Goal: Task Accomplishment & Management: Use online tool/utility

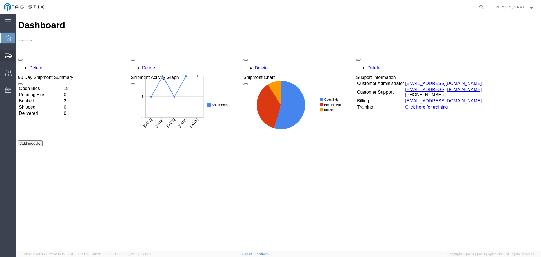
click at [19, 56] on span "Shipments" at bounding box center [18, 55] width 4 height 11
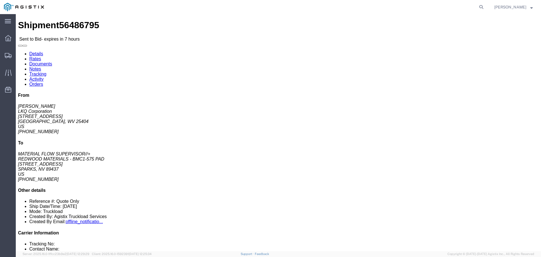
click button "button"
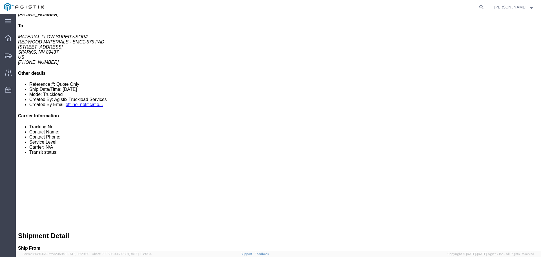
scroll to position [28, 0]
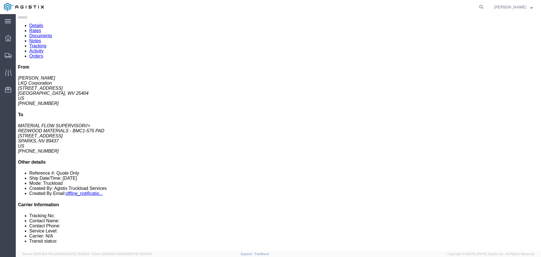
click link "Rates"
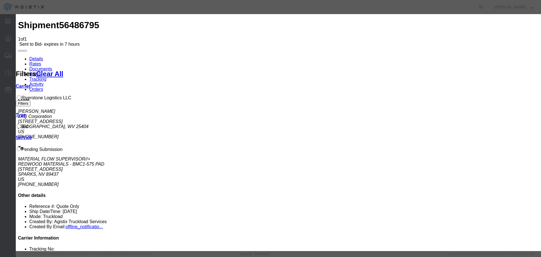
select select "22593"
select select "41882"
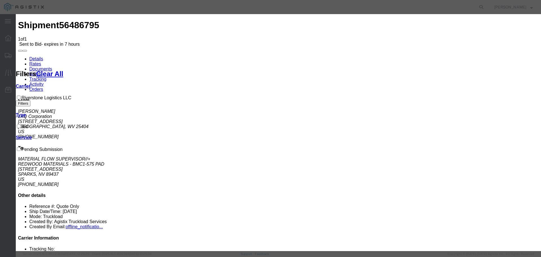
type input "01"
type input "4750"
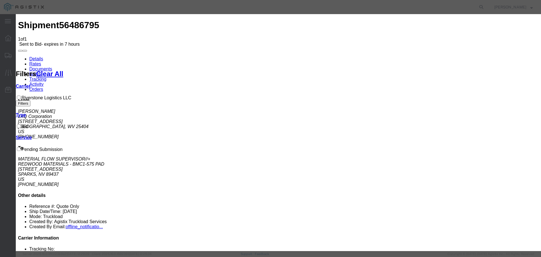
select select "TL"
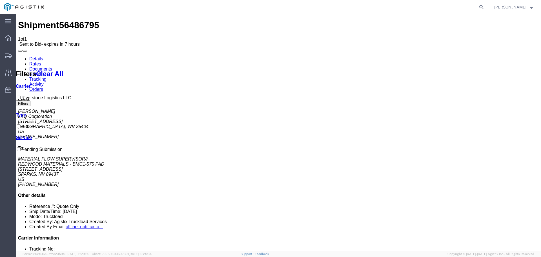
click at [36, 56] on link "Details" at bounding box center [36, 58] width 14 height 5
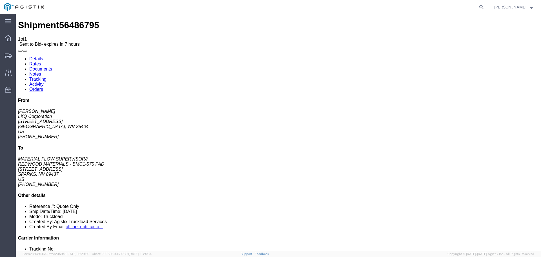
click span
click link "Enter / Modify Bid"
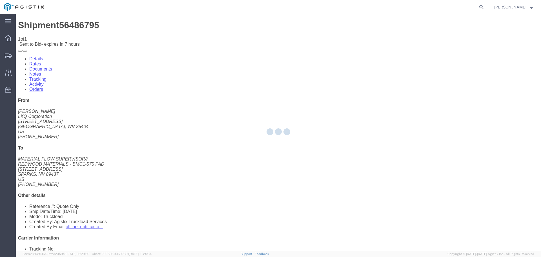
select select "22593"
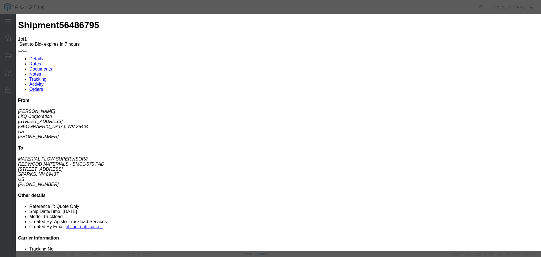
click select "Select Rail TL Standard 3 - 5 Day"
select select "41882"
click select "Select Rail TL Standard 3 - 5 Day"
click input "text"
type input "1"
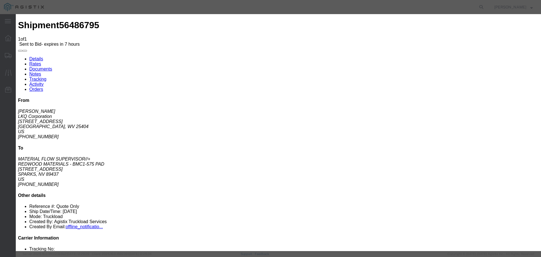
click input "number"
type input "4750"
click button "Submit"
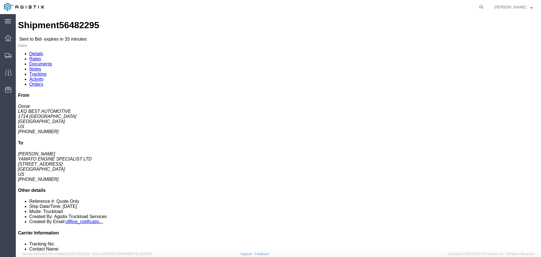
click button "button"
click link "Rates"
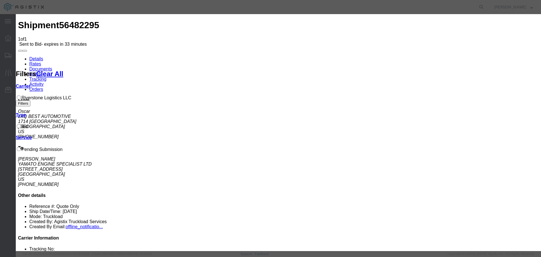
select select "22593"
select select "41882"
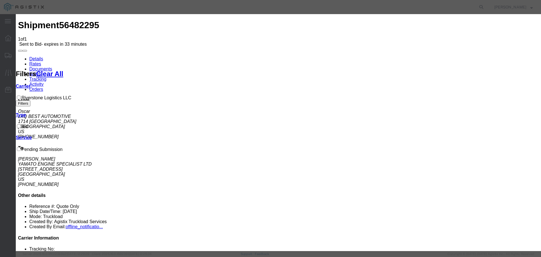
type input "1"
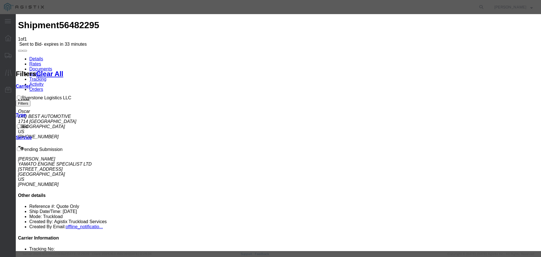
select select "TL"
type input "4750"
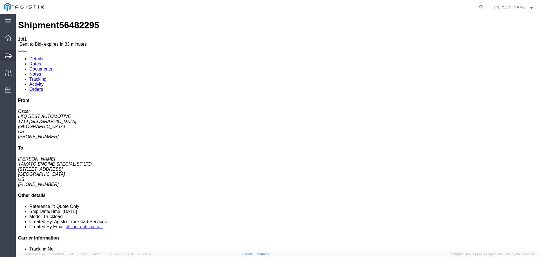
click at [18, 53] on span "Shipments" at bounding box center [18, 55] width 4 height 11
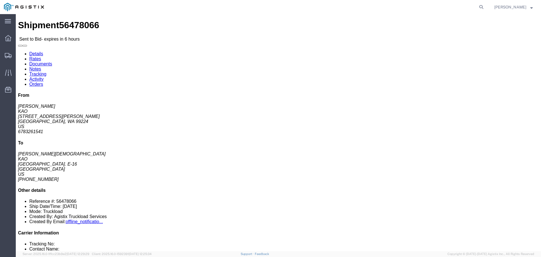
click button "button"
click span
click link "Enter / Modify Bid"
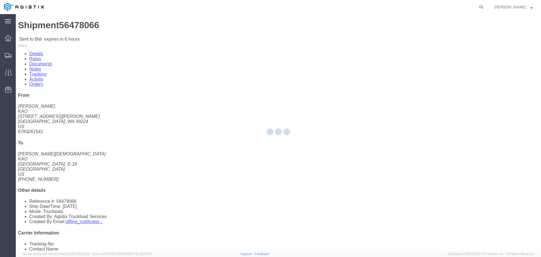
select select "22593"
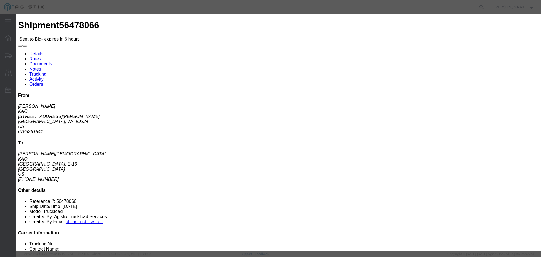
click select "Select Rail TL Standard 3 - 5 Day"
select select "41882"
click select "Select Rail TL Standard 3 - 5 Day"
click input "text"
type input "1"
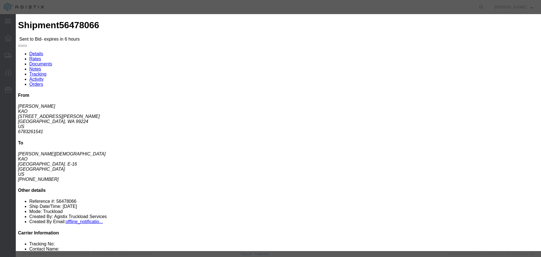
click input "number"
click select "Select Air Less than Truckload Multi-Leg Ocean Freight Rail Small Parcel Truckl…"
select select "TL"
click select "Select Air Less than Truckload Multi-Leg Ocean Freight Rail Small Parcel Truckl…"
click input "number"
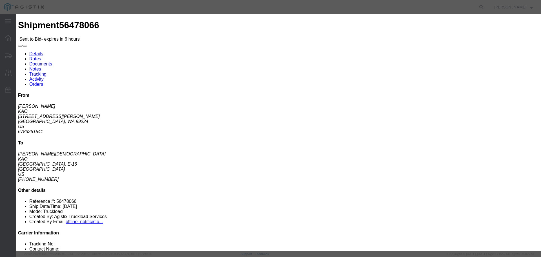
type input "1825"
click button "Submit"
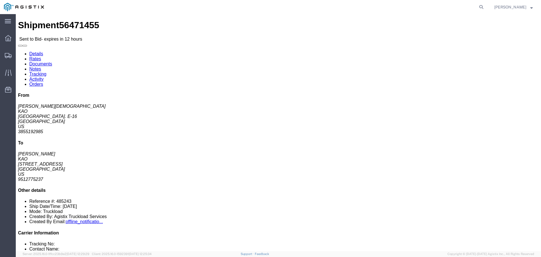
click link "Enter / Modify Bid"
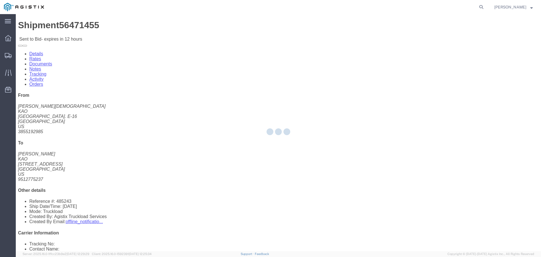
select select "22593"
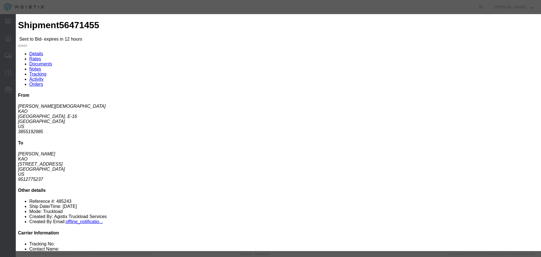
click select "Select Rail TL Standard 3 - 5 Day"
select select "41882"
click select "Select Rail TL Standard 3 - 5 Day"
click input "text"
type input "1"
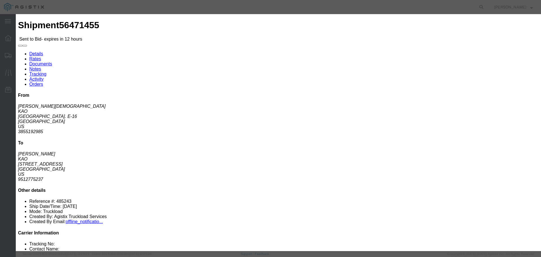
click input "number"
type input "2195"
click button "Submit"
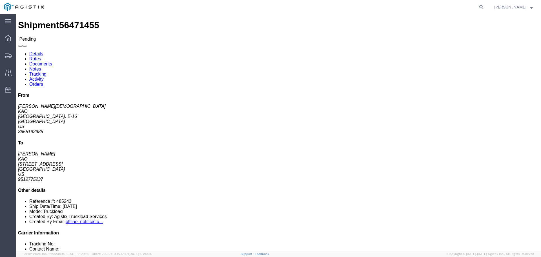
click button "button"
click at [9, 52] on div at bounding box center [8, 55] width 16 height 11
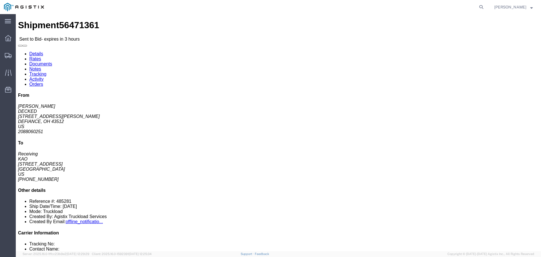
click button "button"
click link "Enter / Modify Bid"
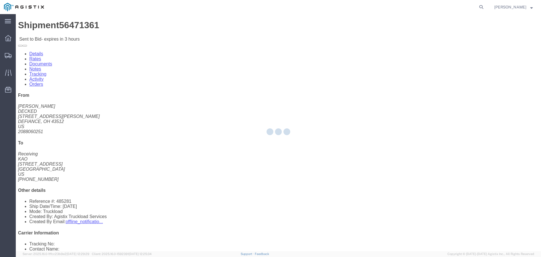
select select "22593"
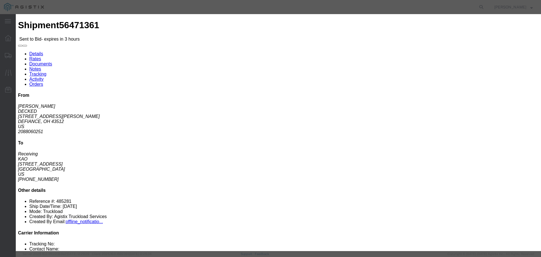
click select "Select Rail TL Standard 3 - 5 Day"
select select "41882"
click select "Select Rail TL Standard 3 - 5 Day"
click input "text"
type input "1"
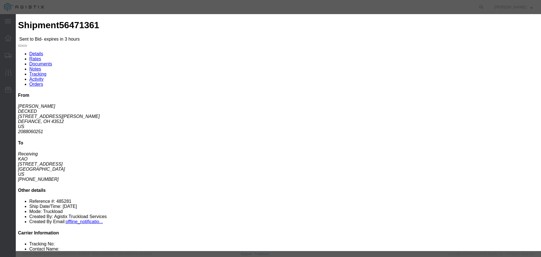
click input "number"
type input "2010"
click button "Submit"
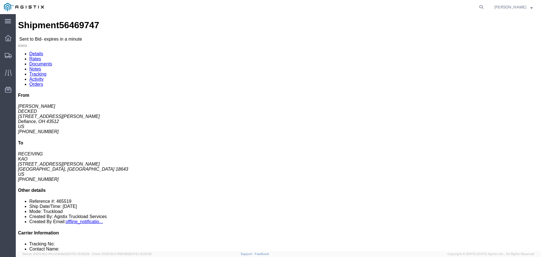
click button "button"
click link "Enter / Modify Bid"
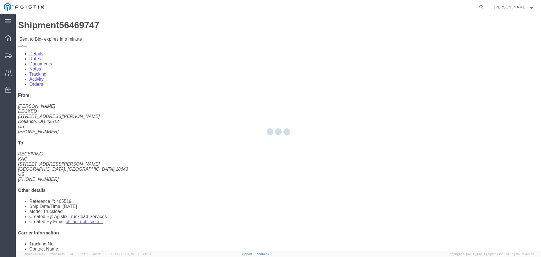
select select "22593"
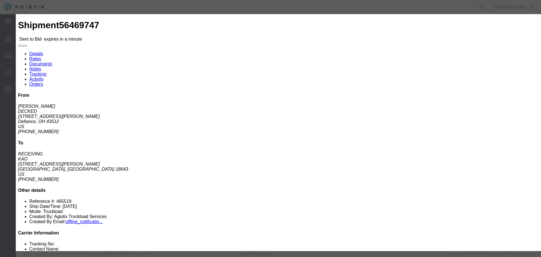
drag, startPoint x: 281, startPoint y: 51, endPoint x: 283, endPoint y: 55, distance: 4.2
click select "Select Rail TL Standard 3 - 5 Day"
select select "41882"
click select "Select Rail TL Standard 3 - 5 Day"
click input "text"
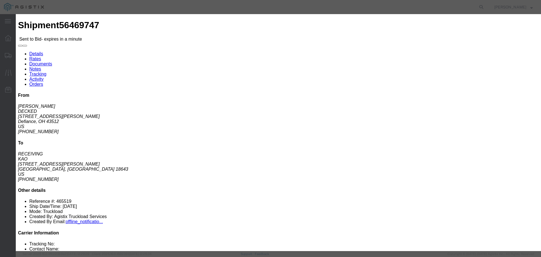
type input "1"
click input "number"
type input "1585"
click button "Submit"
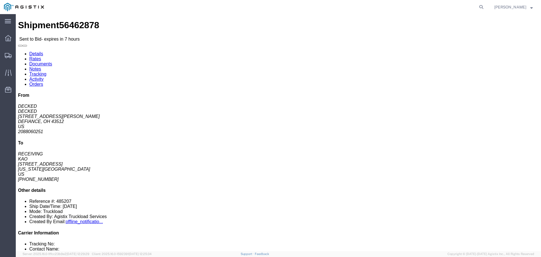
click button "button"
click button
click link "Enter / Modify Bid"
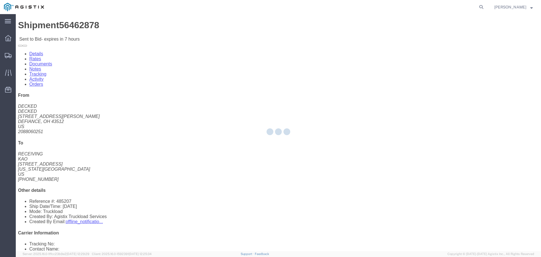
select select "22593"
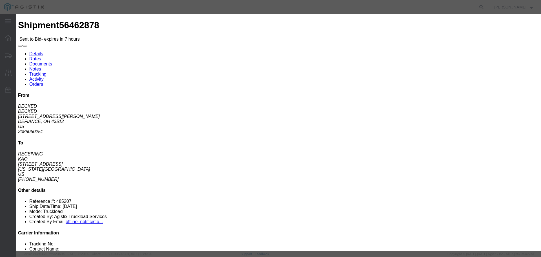
click input "number"
type input "1505"
click select "Select Rail TL Standard 3 - 5 Day"
select select "41882"
click select "Select Rail TL Standard 3 - 5 Day"
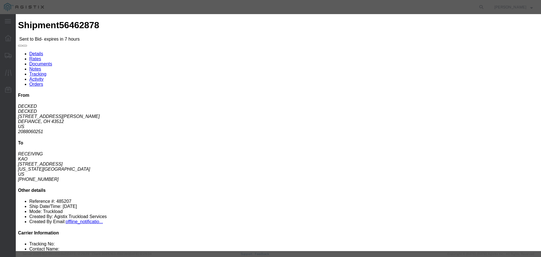
click input "text"
type input "1"
click button "Submit"
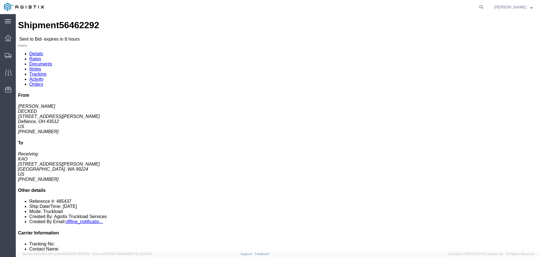
click button "button"
click link "Enter / Modify Bid"
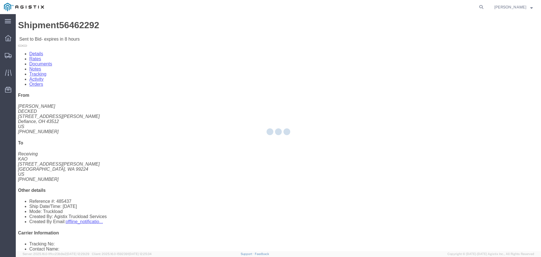
select select "22593"
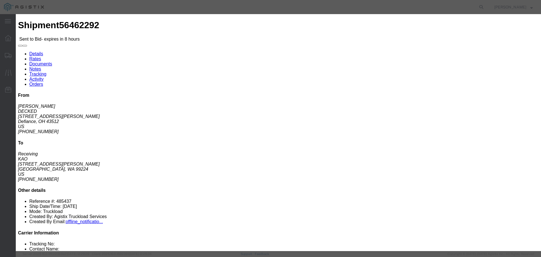
click select "Select Rail TL Standard 3 - 5 Day"
select select "41882"
click select "Select Rail TL Standard 3 - 5 Day"
click input "text"
type input "1"
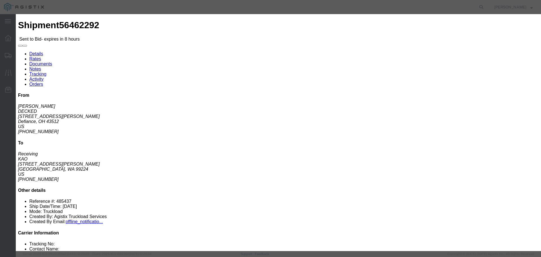
click input "number"
type input "4750"
click button "Submit"
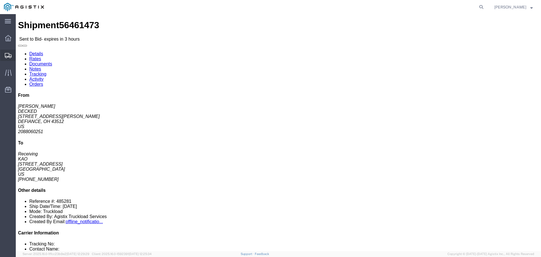
click at [19, 57] on span "Shipments" at bounding box center [18, 55] width 4 height 11
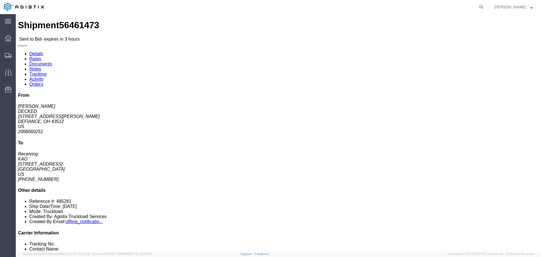
click button "button"
click link "Enter / Modify Bid"
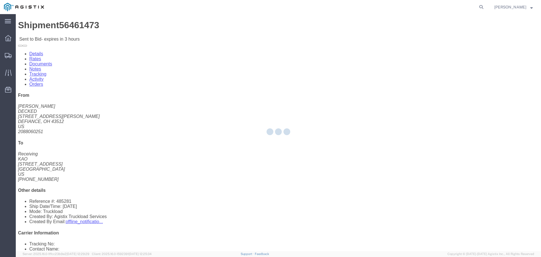
select select "22593"
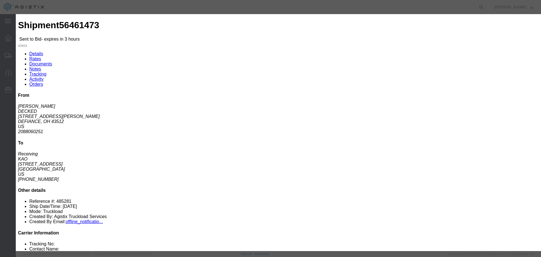
click select "Select Rail TL Standard 3 - 5 Day"
select select "41882"
click select "Select Rail TL Standard 3 - 5 Day"
click input "text"
type input "1"
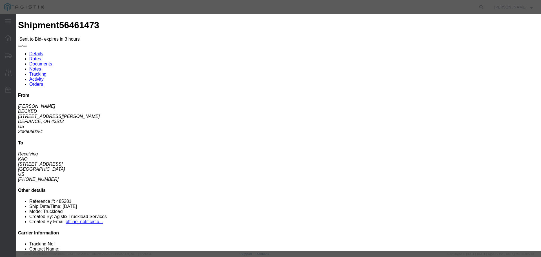
click input "number"
type input "2010"
click button "Submit"
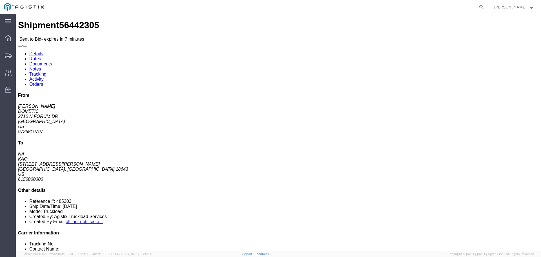
click button "button"
click link "Enter / Modify Bid"
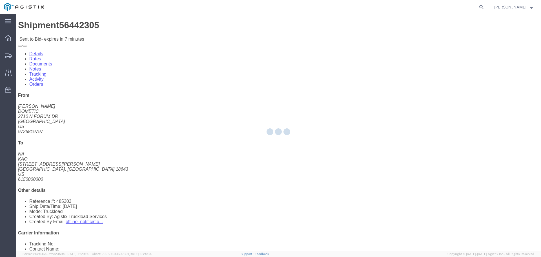
select select "22593"
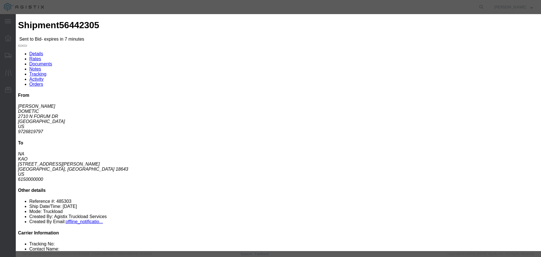
click select "Select Rail TL Standard 3 - 5 Day"
select select "41882"
click select "Select Rail TL Standard 3 - 5 Day"
click input "text"
type input "1"
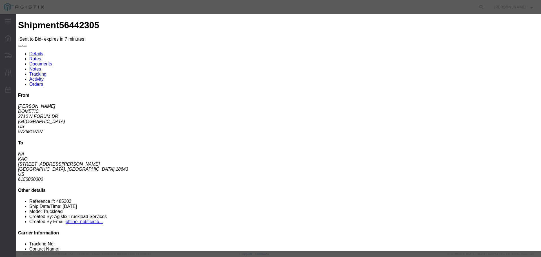
click input "number"
type input "3215"
click button "Submit"
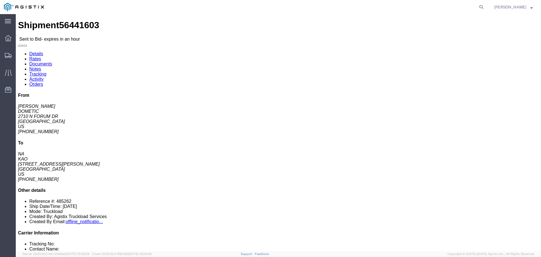
click link "Enter / Modify Bid"
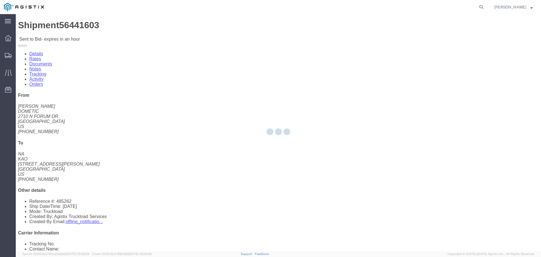
select select "22593"
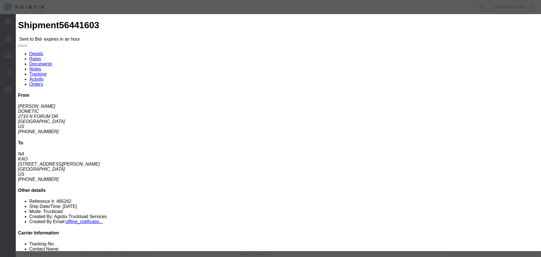
drag, startPoint x: 301, startPoint y: 52, endPoint x: 299, endPoint y: 54, distance: 3.0
click select "Select Rail TL Standard 3 - 5 Day"
select select "41882"
click select "Select Rail TL Standard 3 - 5 Day"
click input "text"
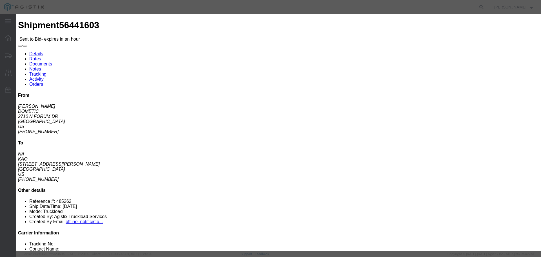
type input "1"
click input "number"
drag, startPoint x: 378, startPoint y: 115, endPoint x: 363, endPoint y: 115, distance: 15.2
click input "1750"
type input "1615"
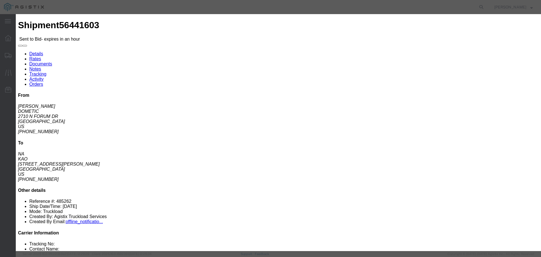
click button "Submit"
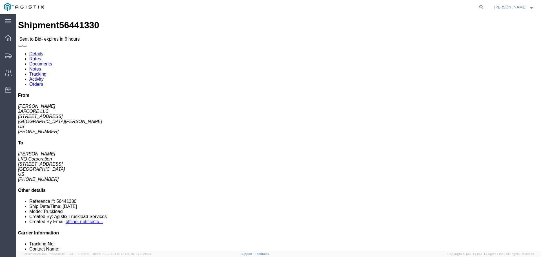
click button "button"
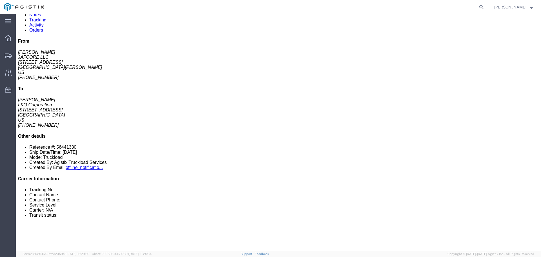
scroll to position [40, 0]
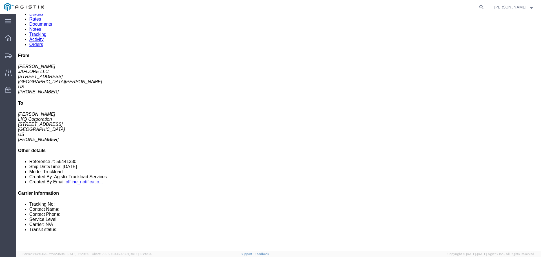
click button "button"
click link "Enter / Modify Bid"
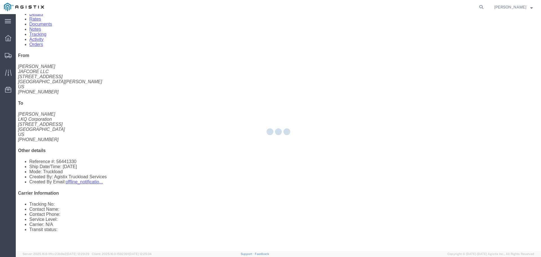
select select "22593"
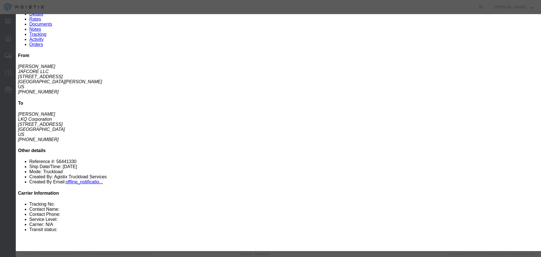
click select "Select Rail TL Standard 3 - 5 Day"
select select "41882"
click select "Select Rail TL Standard 3 - 5 Day"
click input "text"
type input "1"
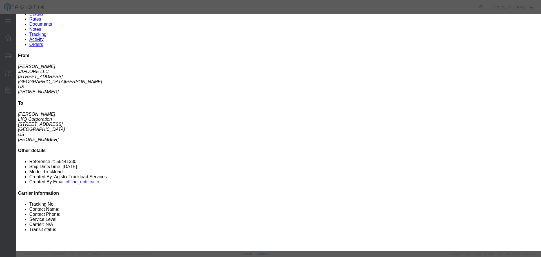
click input "number"
type input "1350"
click button "Submit"
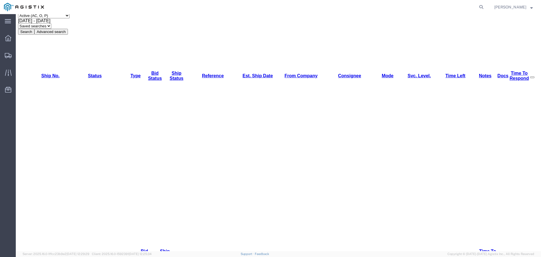
scroll to position [0, 0]
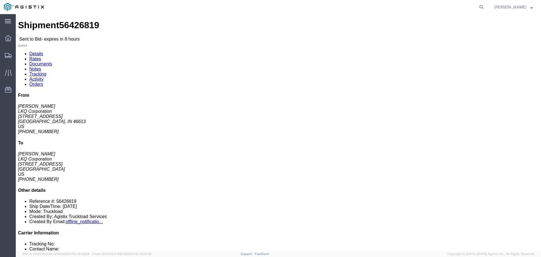
click icon "button"
click link "Enter / Modify Bid"
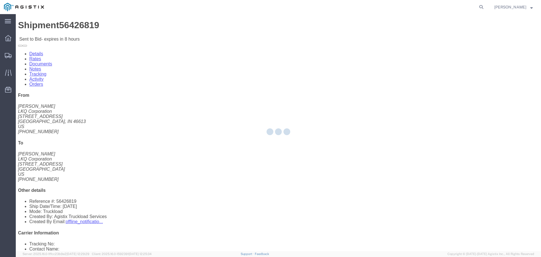
select select "22593"
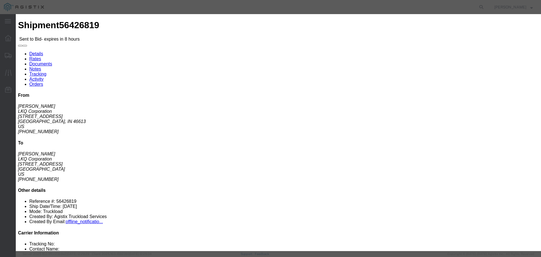
click select "Select Rail TL Standard 3 - 5 Day"
select select "41882"
click select "Select Rail TL Standard 3 - 5 Day"
click input "text"
type input "1"
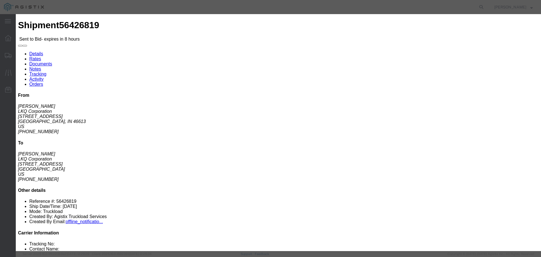
click input "number"
drag, startPoint x: 380, startPoint y: 113, endPoint x: 142, endPoint y: -48, distance: 287.8
click input "number"
type input "2075"
click button "Submit"
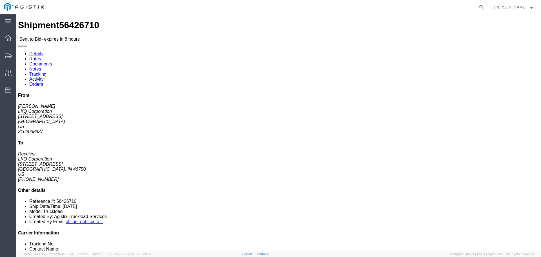
click icon "button"
click link "Enter / Modify Bid"
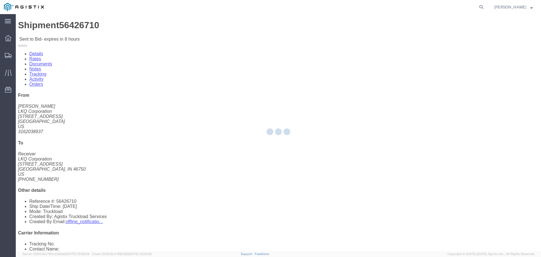
select select "22593"
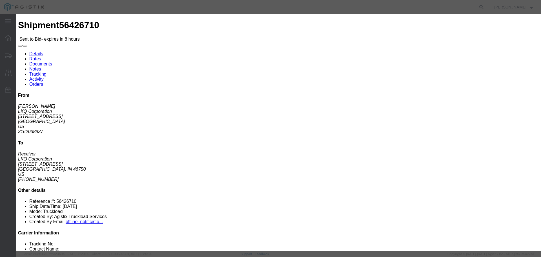
drag, startPoint x: 302, startPoint y: 50, endPoint x: 298, endPoint y: 55, distance: 6.6
click select "Select Rail TL Standard 3 - 5 Day"
select select "41882"
click select "Select Rail TL Standard 3 - 5 Day"
click input "text"
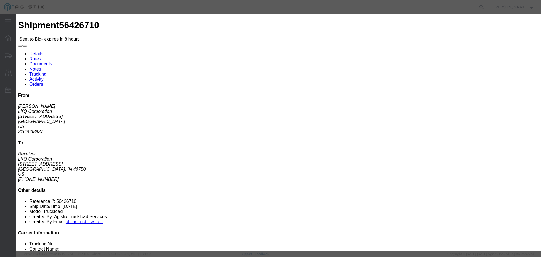
type input "1"
click input "number"
type input "1700"
click button "Submit"
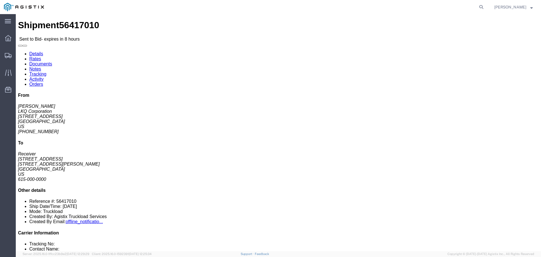
click button "button"
click link "Enter / Modify Bid"
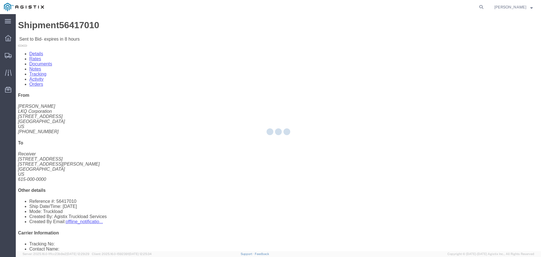
select select "22593"
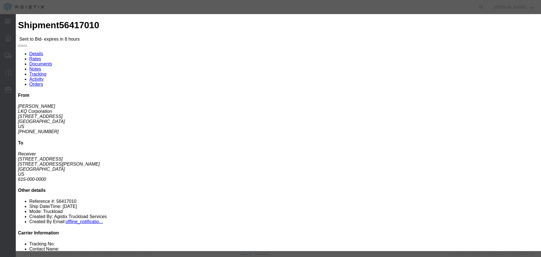
click select "Select Rail TL Standard 3 - 5 Day"
select select "41882"
click select "Select Rail TL Standard 3 - 5 Day"
click input "text"
type input "1"
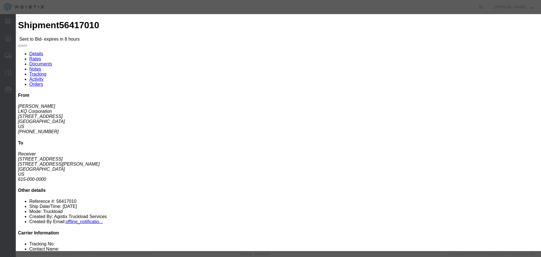
click input "number"
drag, startPoint x: 372, startPoint y: 116, endPoint x: 365, endPoint y: 115, distance: 6.9
click input "4700"
type input "4850"
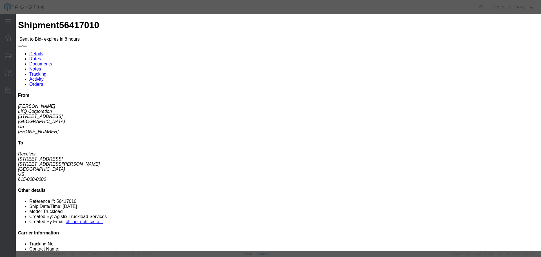
click button "Submit"
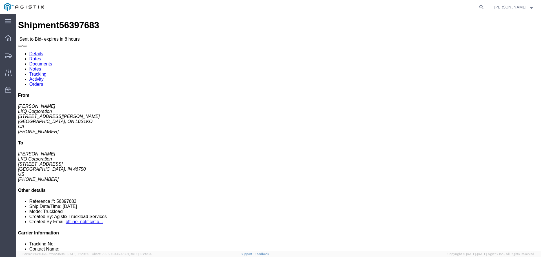
click button "button"
click button
click link "Enter / Modify Bid"
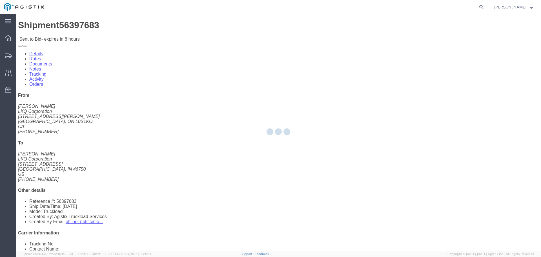
select select "22593"
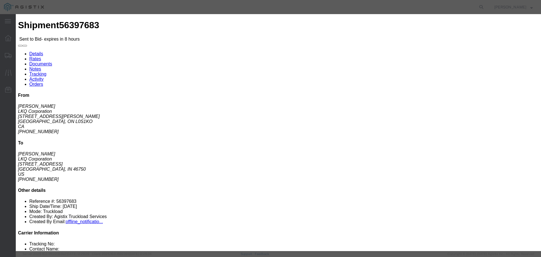
click select "Select Rail TL Standard 3 - 5 Day"
select select "41882"
click select "Select Rail TL Standard 3 - 5 Day"
click input "text"
type input "1"
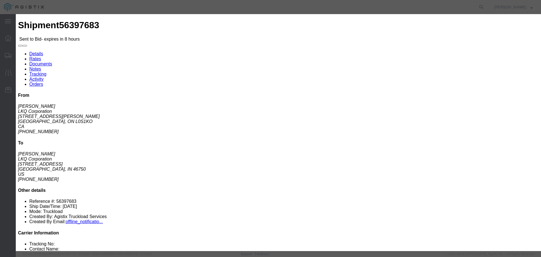
click input "number"
type input "1200"
click button "Submit"
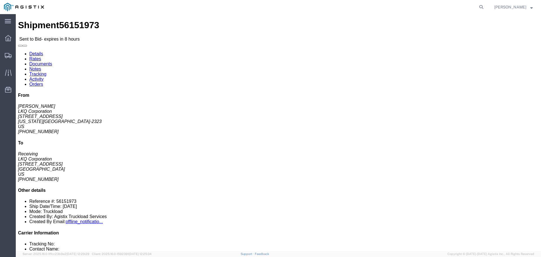
click button "button"
click link "Enter / Modify Bid"
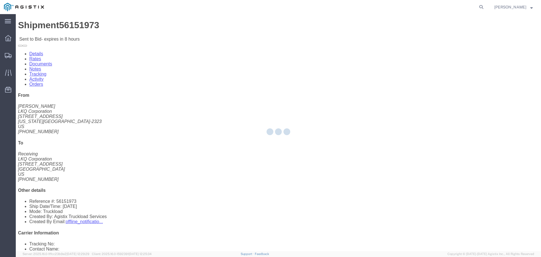
select select "22593"
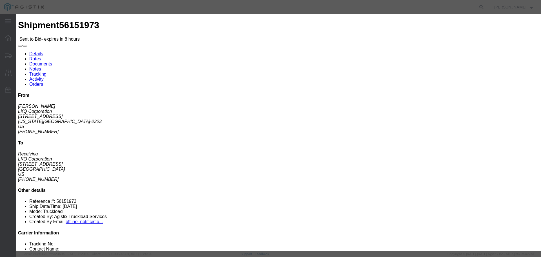
click input "number"
type input "1835"
click select "Select Rail TL Standard 3 - 5 Day"
select select "41882"
click select "Select Rail TL Standard 3 - 5 Day"
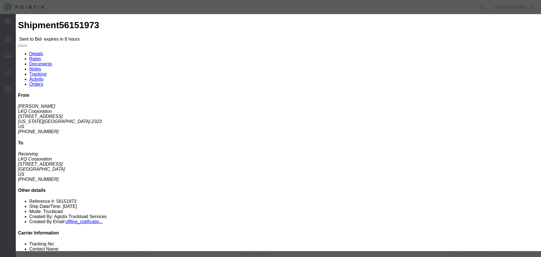
click input "text"
type input "1"
click button "Submit"
